Goal: Task Accomplishment & Management: Manage account settings

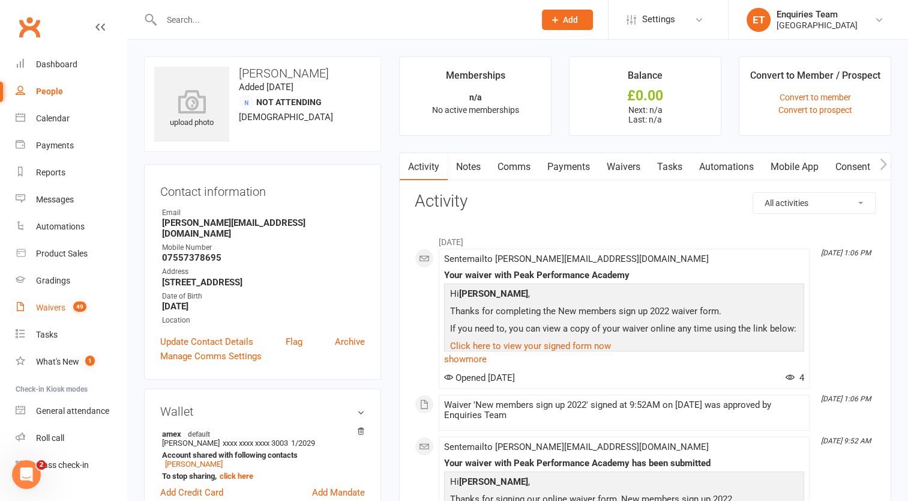
drag, startPoint x: 42, startPoint y: 309, endPoint x: 46, endPoint y: 302, distance: 7.5
click at [42, 309] on div "Waivers" at bounding box center [50, 308] width 29 height 10
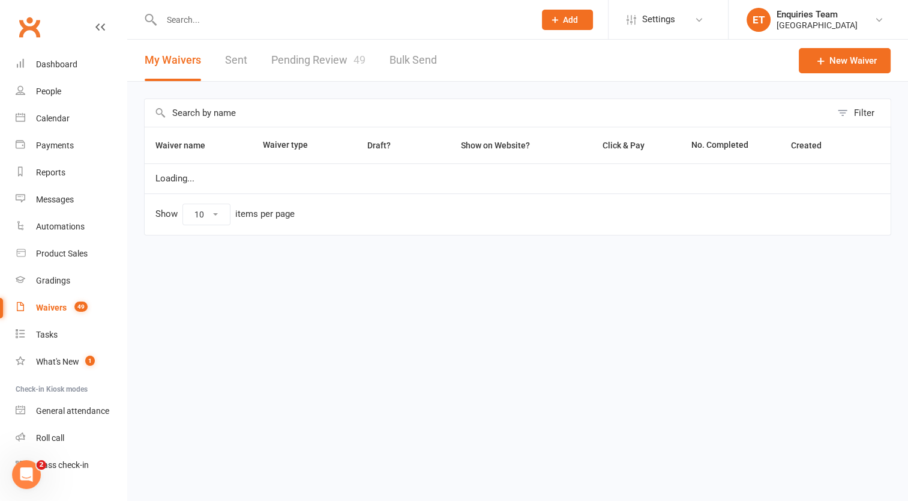
select select "100"
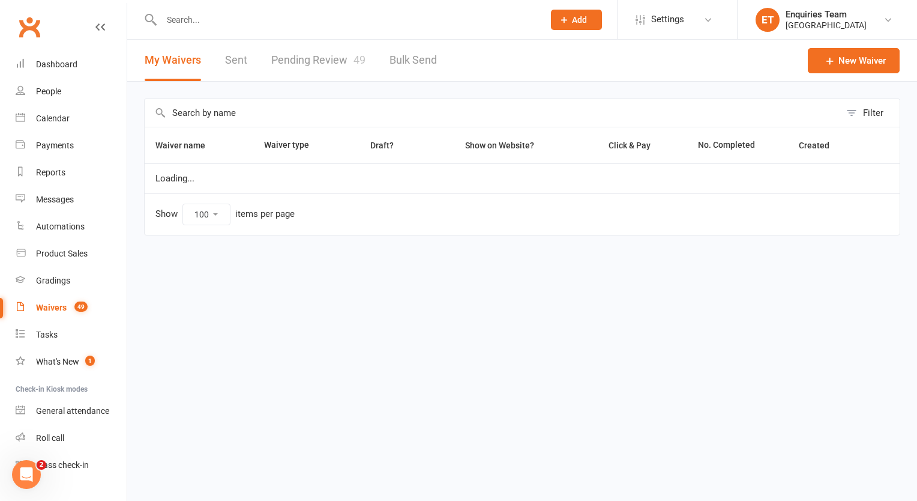
click at [298, 57] on link "Pending Review 49" at bounding box center [318, 60] width 94 height 41
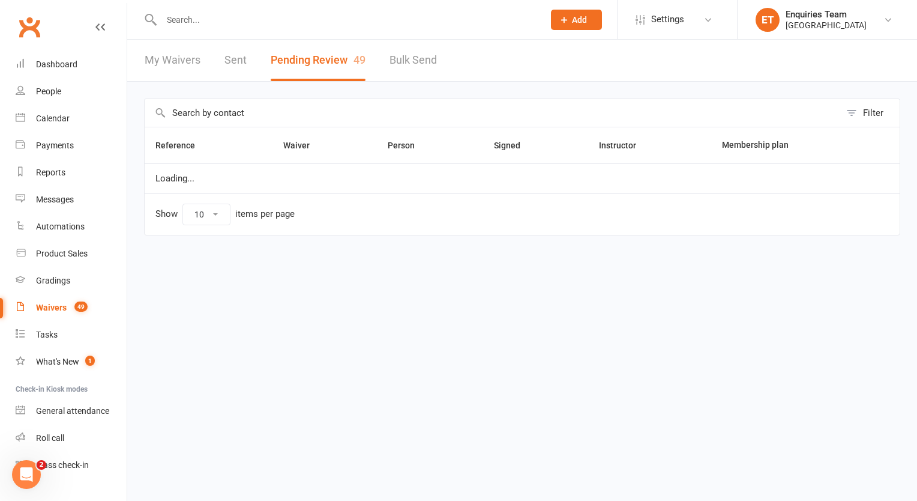
select select "50"
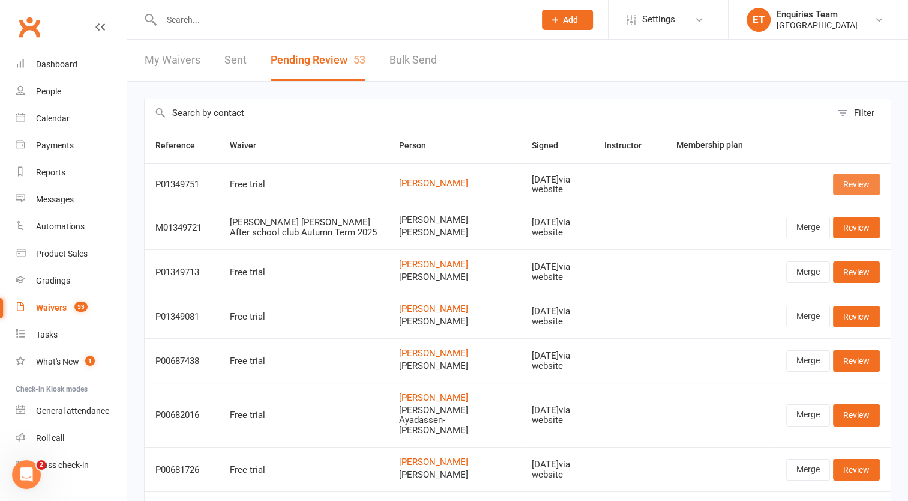
click at [877, 175] on link "Review" at bounding box center [856, 185] width 47 height 22
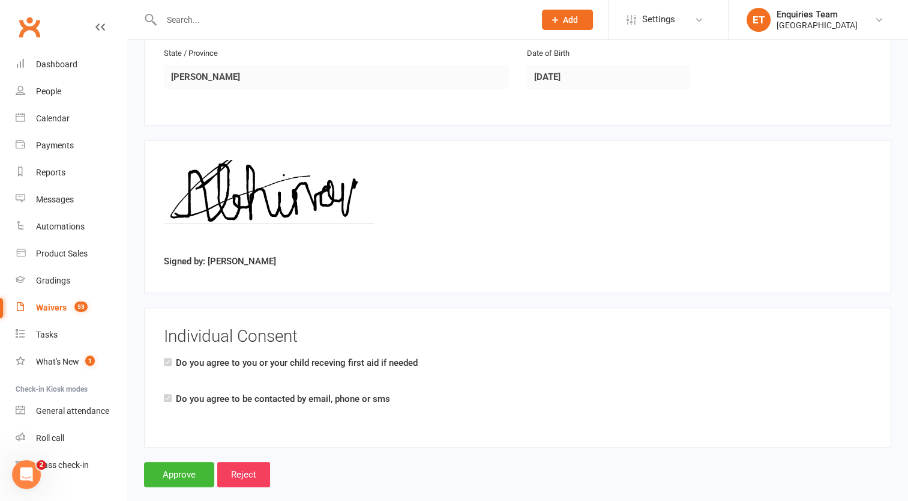
scroll to position [468, 0]
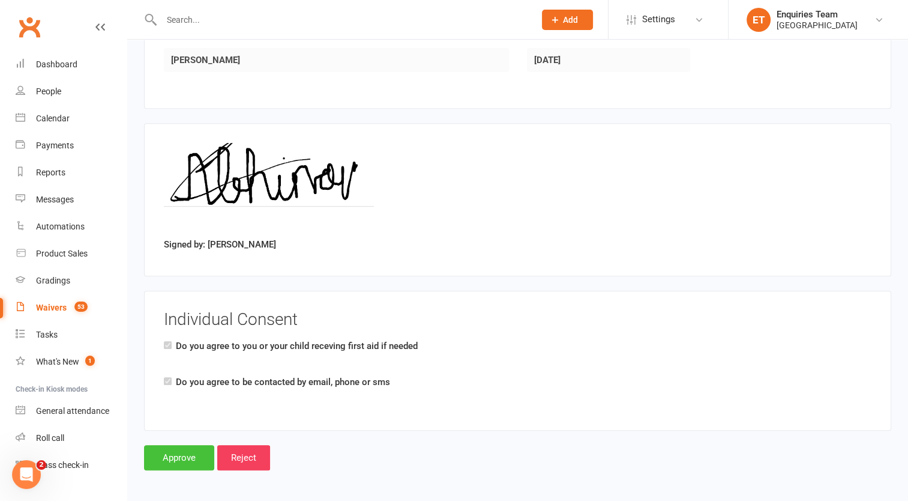
click at [153, 453] on input "Approve" at bounding box center [179, 457] width 70 height 25
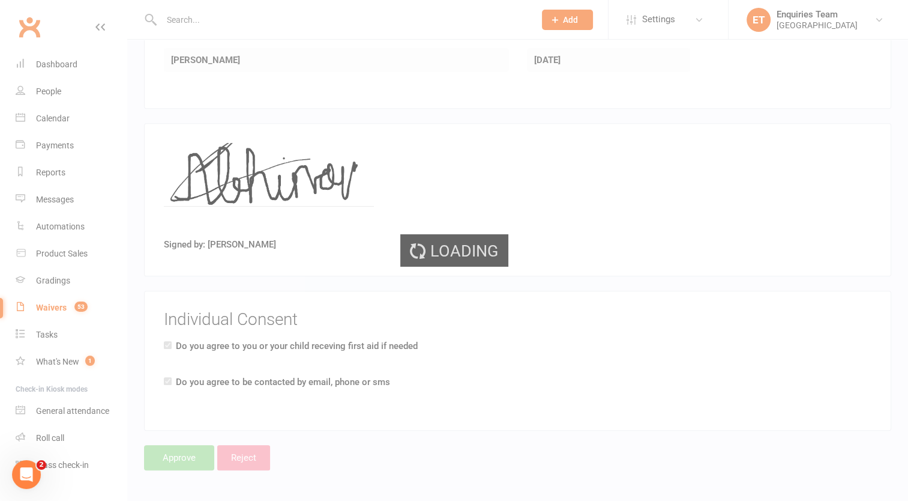
select select "50"
